Goal: Information Seeking & Learning: Learn about a topic

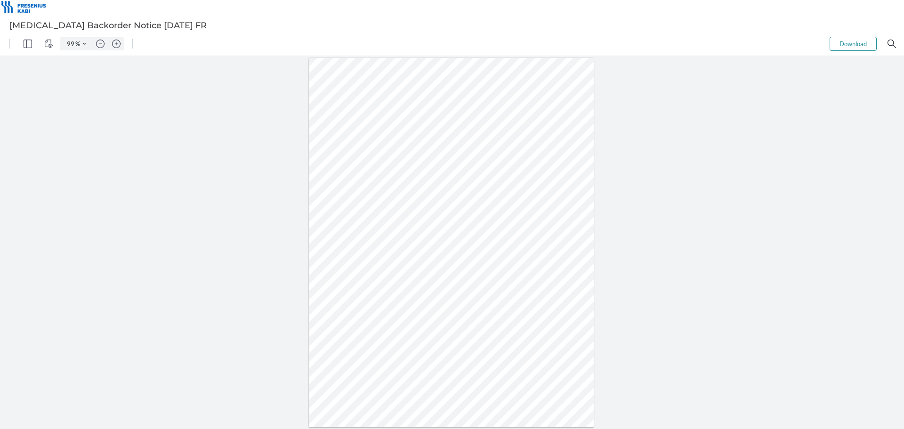
drag, startPoint x: 418, startPoint y: 182, endPoint x: 421, endPoint y: 187, distance: 5.7
click at [421, 187] on div at bounding box center [451, 242] width 285 height 369
drag, startPoint x: 403, startPoint y: 176, endPoint x: 385, endPoint y: 165, distance: 20.9
click at [385, 165] on div at bounding box center [451, 242] width 285 height 369
click at [384, 171] on div at bounding box center [451, 242] width 285 height 369
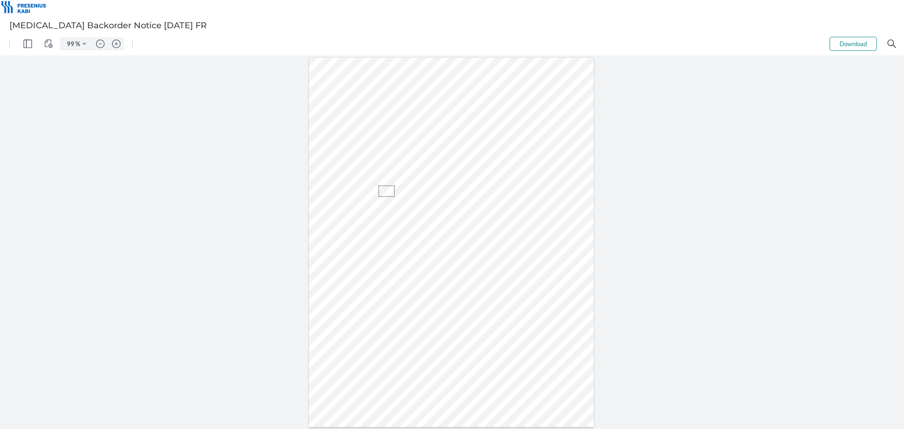
drag, startPoint x: 381, startPoint y: 187, endPoint x: 396, endPoint y: 197, distance: 18.4
click at [396, 197] on div at bounding box center [451, 242] width 285 height 369
click at [385, 186] on div at bounding box center [451, 242] width 285 height 369
click at [382, 187] on div at bounding box center [451, 242] width 285 height 369
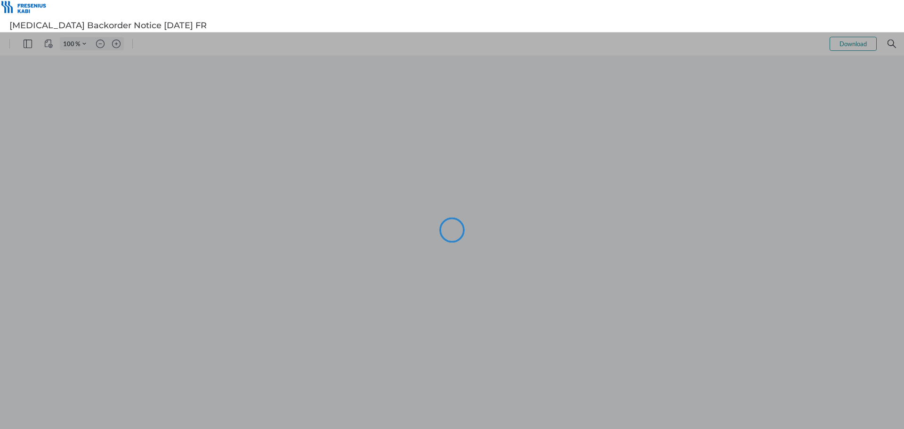
type input "99"
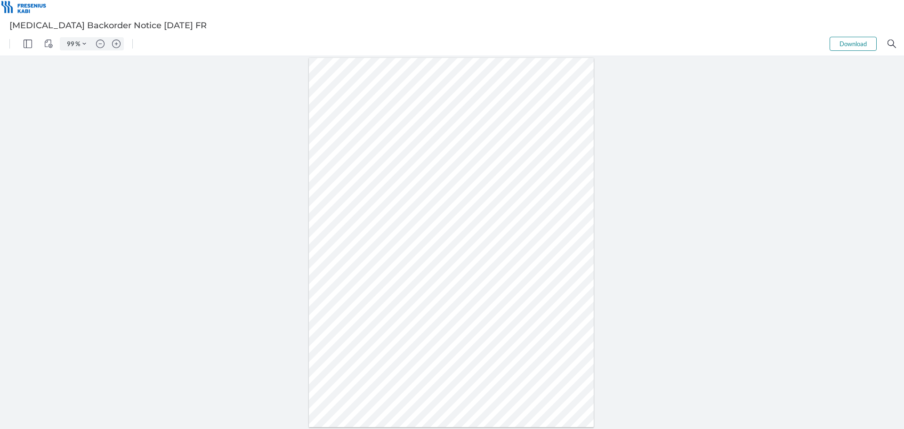
click at [423, 211] on div at bounding box center [451, 242] width 285 height 369
click at [414, 210] on div at bounding box center [451, 242] width 285 height 369
click at [442, 277] on div at bounding box center [451, 242] width 285 height 369
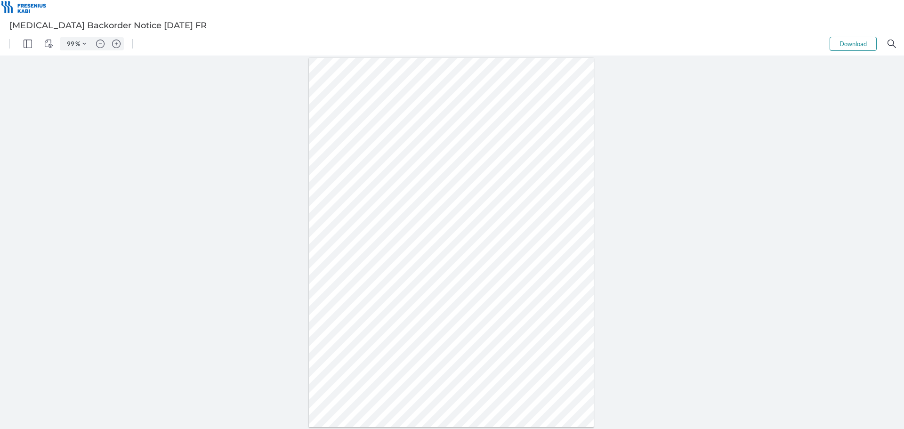
click at [442, 277] on div at bounding box center [451, 242] width 285 height 369
drag, startPoint x: 437, startPoint y: 277, endPoint x: 454, endPoint y: 276, distance: 17.5
click at [454, 276] on div at bounding box center [451, 242] width 285 height 369
click at [362, 324] on div at bounding box center [451, 242] width 285 height 369
drag, startPoint x: 378, startPoint y: 343, endPoint x: 374, endPoint y: 328, distance: 15.7
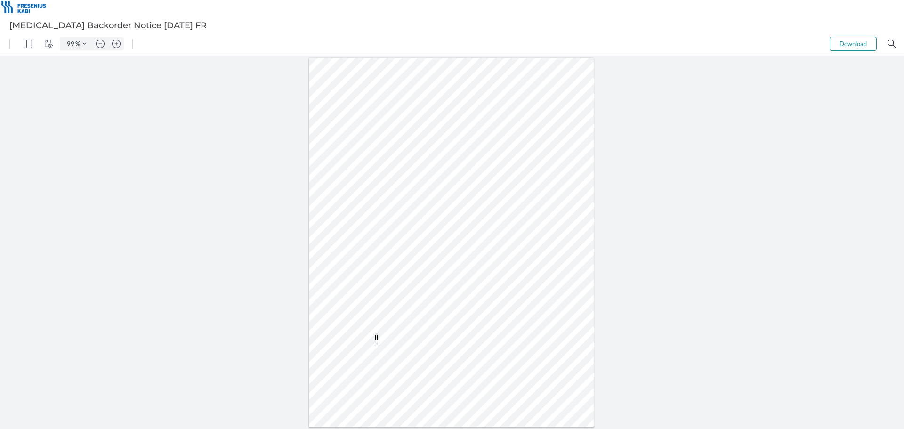
click at [374, 329] on div at bounding box center [451, 242] width 289 height 373
drag, startPoint x: 371, startPoint y: 325, endPoint x: 379, endPoint y: 332, distance: 10.4
click at [379, 332] on div at bounding box center [451, 242] width 285 height 369
click at [405, 333] on div at bounding box center [451, 242] width 285 height 369
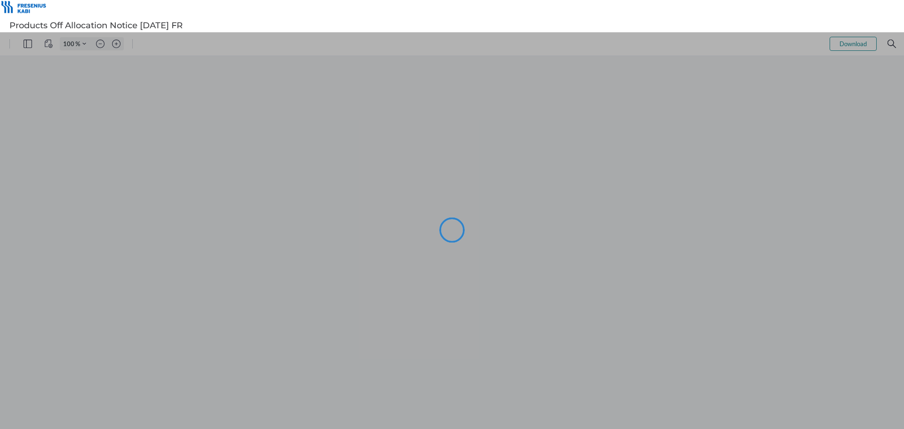
type input "99"
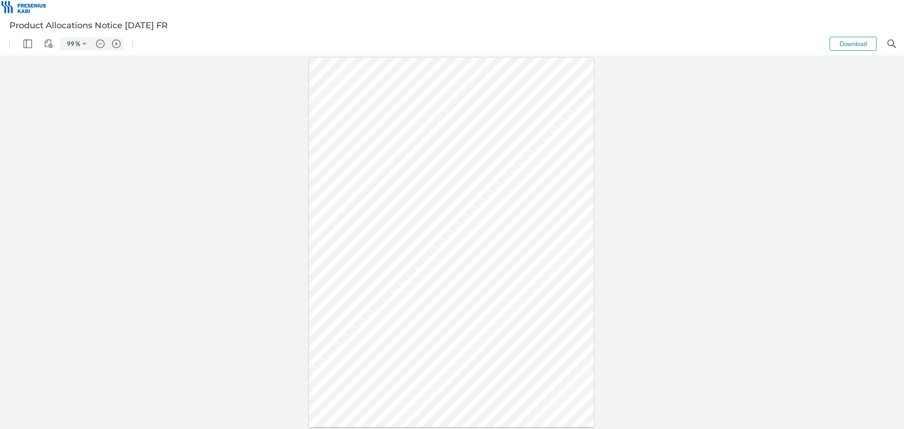
drag, startPoint x: 411, startPoint y: 192, endPoint x: 424, endPoint y: 218, distance: 29.3
click at [424, 218] on div at bounding box center [451, 242] width 285 height 369
click at [408, 212] on div at bounding box center [451, 242] width 285 height 369
drag, startPoint x: 373, startPoint y: 204, endPoint x: 360, endPoint y: 187, distance: 22.2
click at [360, 187] on div at bounding box center [451, 242] width 285 height 369
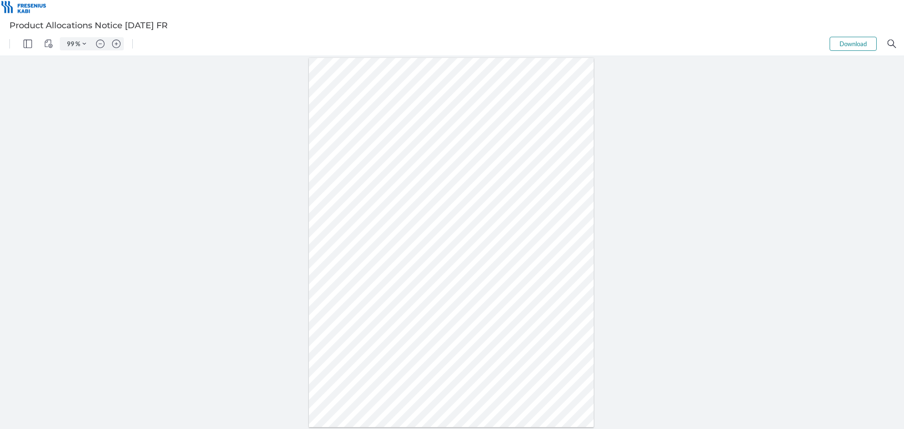
click at [347, 197] on div at bounding box center [451, 242] width 285 height 369
click at [364, 206] on div at bounding box center [451, 242] width 285 height 369
click at [378, 206] on div at bounding box center [451, 242] width 285 height 369
drag, startPoint x: 374, startPoint y: 207, endPoint x: 333, endPoint y: 191, distance: 44.2
click at [333, 191] on div at bounding box center [451, 242] width 285 height 369
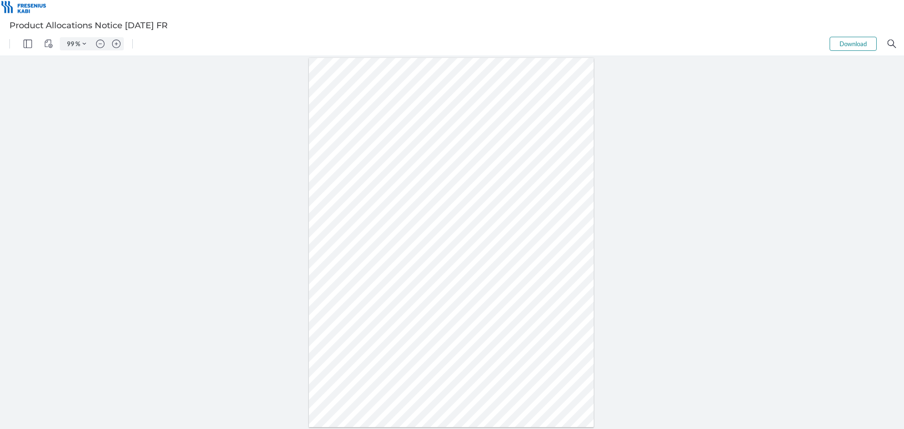
click at [403, 208] on div at bounding box center [451, 242] width 285 height 369
drag, startPoint x: 403, startPoint y: 208, endPoint x: 398, endPoint y: 188, distance: 20.3
click at [398, 189] on div at bounding box center [451, 242] width 289 height 373
drag, startPoint x: 381, startPoint y: 186, endPoint x: 382, endPoint y: 203, distance: 17.5
click at [382, 203] on div at bounding box center [451, 242] width 285 height 369
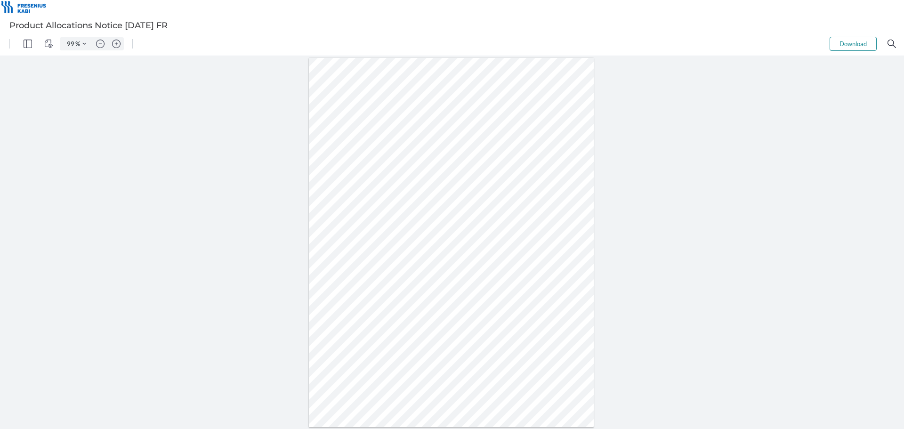
drag, startPoint x: 368, startPoint y: 203, endPoint x: 354, endPoint y: 193, distance: 17.5
click at [354, 193] on div at bounding box center [451, 242] width 285 height 369
click at [341, 189] on div at bounding box center [451, 242] width 285 height 369
drag, startPoint x: 347, startPoint y: 181, endPoint x: 353, endPoint y: 195, distance: 15.6
click at [353, 195] on div at bounding box center [451, 242] width 285 height 369
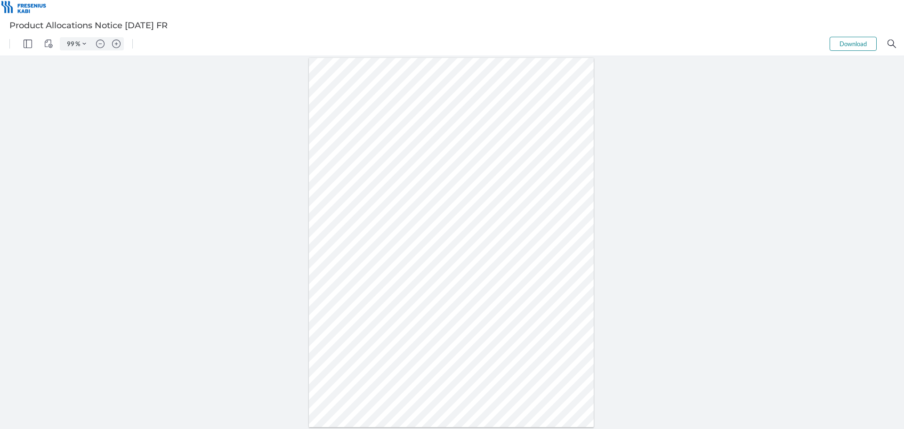
drag, startPoint x: 394, startPoint y: 203, endPoint x: 360, endPoint y: 198, distance: 34.3
click at [360, 198] on div at bounding box center [451, 242] width 285 height 369
click at [349, 195] on div at bounding box center [451, 242] width 285 height 369
drag, startPoint x: 346, startPoint y: 192, endPoint x: 352, endPoint y: 204, distance: 14.1
click at [352, 204] on div at bounding box center [451, 242] width 285 height 369
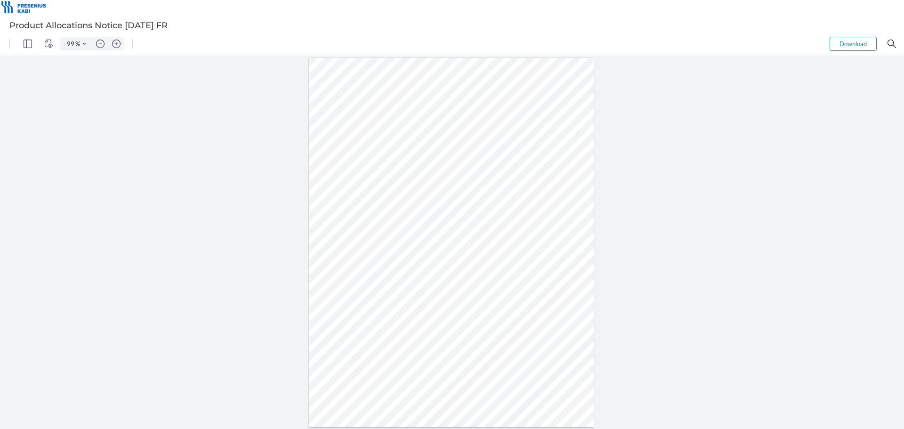
click at [377, 210] on div at bounding box center [451, 242] width 285 height 369
drag, startPoint x: 373, startPoint y: 207, endPoint x: 340, endPoint y: 180, distance: 42.6
click at [340, 180] on div at bounding box center [451, 242] width 285 height 369
click at [344, 194] on div at bounding box center [451, 242] width 285 height 369
drag, startPoint x: 328, startPoint y: 190, endPoint x: 392, endPoint y: 211, distance: 67.8
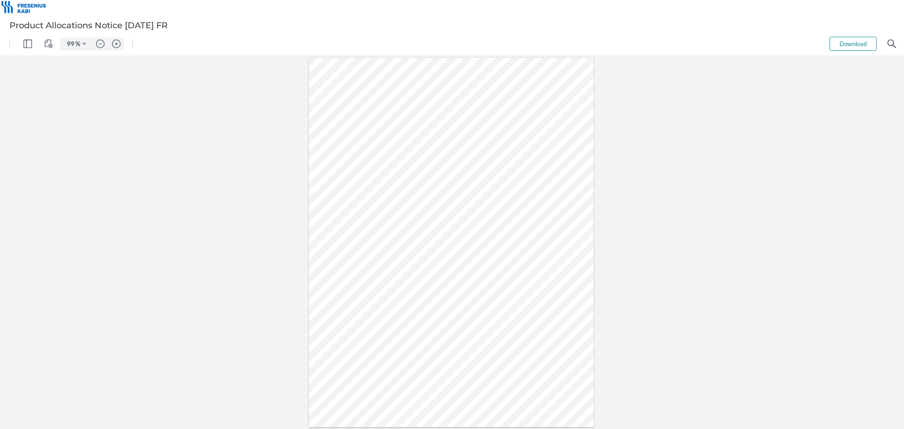
click at [392, 211] on div at bounding box center [451, 242] width 285 height 369
drag, startPoint x: 377, startPoint y: 207, endPoint x: 349, endPoint y: 200, distance: 29.2
click at [349, 200] on div at bounding box center [451, 242] width 289 height 373
drag, startPoint x: 375, startPoint y: 206, endPoint x: 380, endPoint y: 191, distance: 15.8
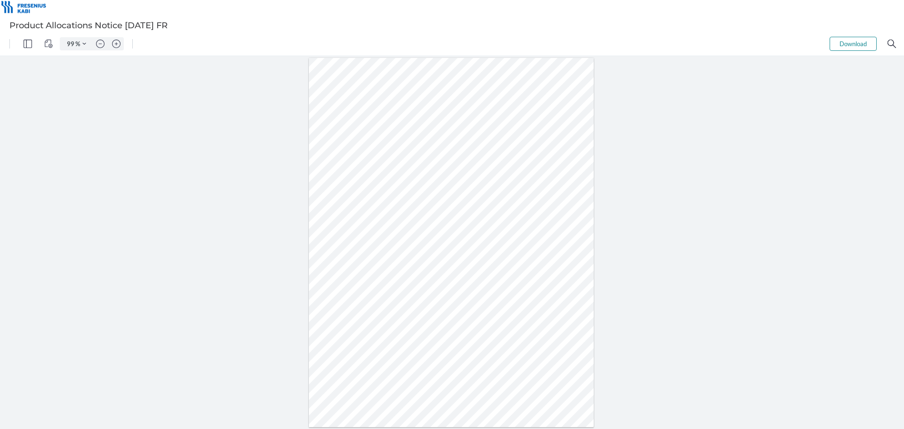
click at [380, 191] on div at bounding box center [451, 242] width 285 height 369
drag, startPoint x: 374, startPoint y: 192, endPoint x: 374, endPoint y: 201, distance: 8.9
click at [374, 201] on div at bounding box center [451, 242] width 285 height 369
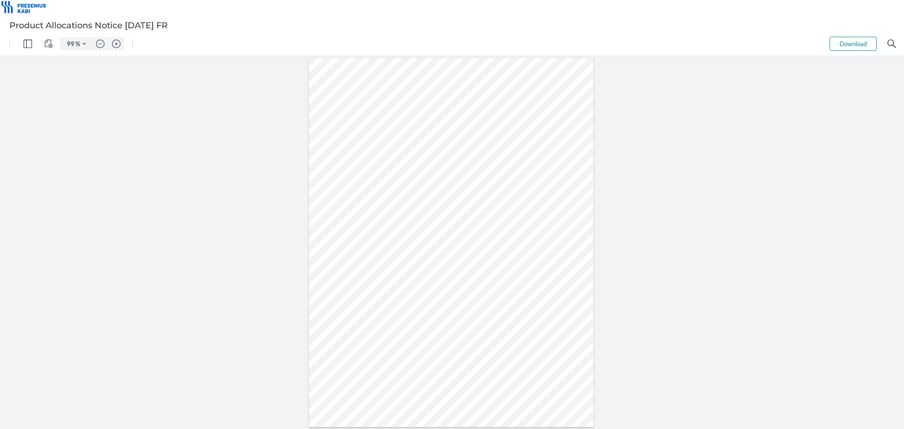
drag, startPoint x: 366, startPoint y: 203, endPoint x: 361, endPoint y: 196, distance: 8.8
click at [361, 196] on div at bounding box center [451, 242] width 285 height 369
click at [335, 200] on div at bounding box center [451, 242] width 285 height 369
